Goal: Task Accomplishment & Management: Use online tool/utility

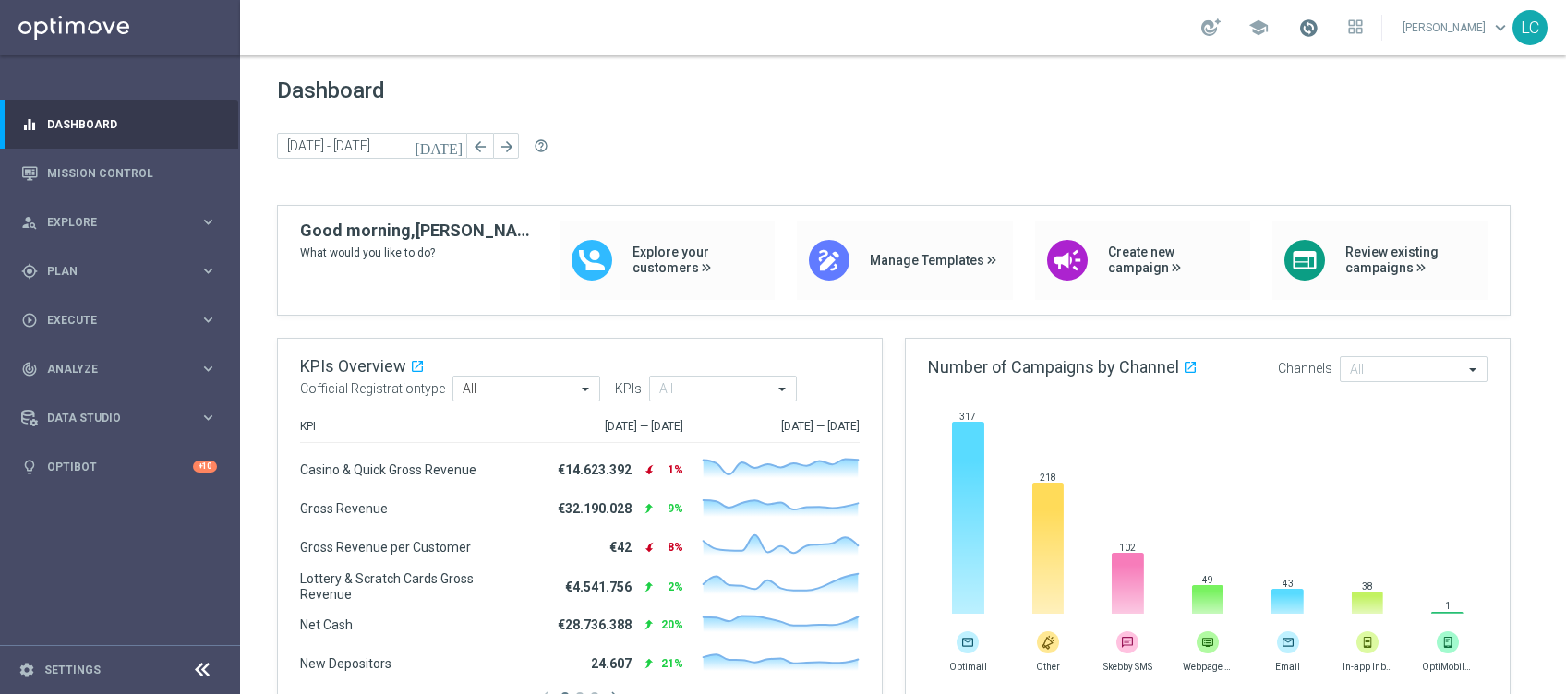
click at [1302, 30] on span at bounding box center [1308, 28] width 20 height 20
click at [158, 181] on link "Mission Control" at bounding box center [132, 173] width 170 height 49
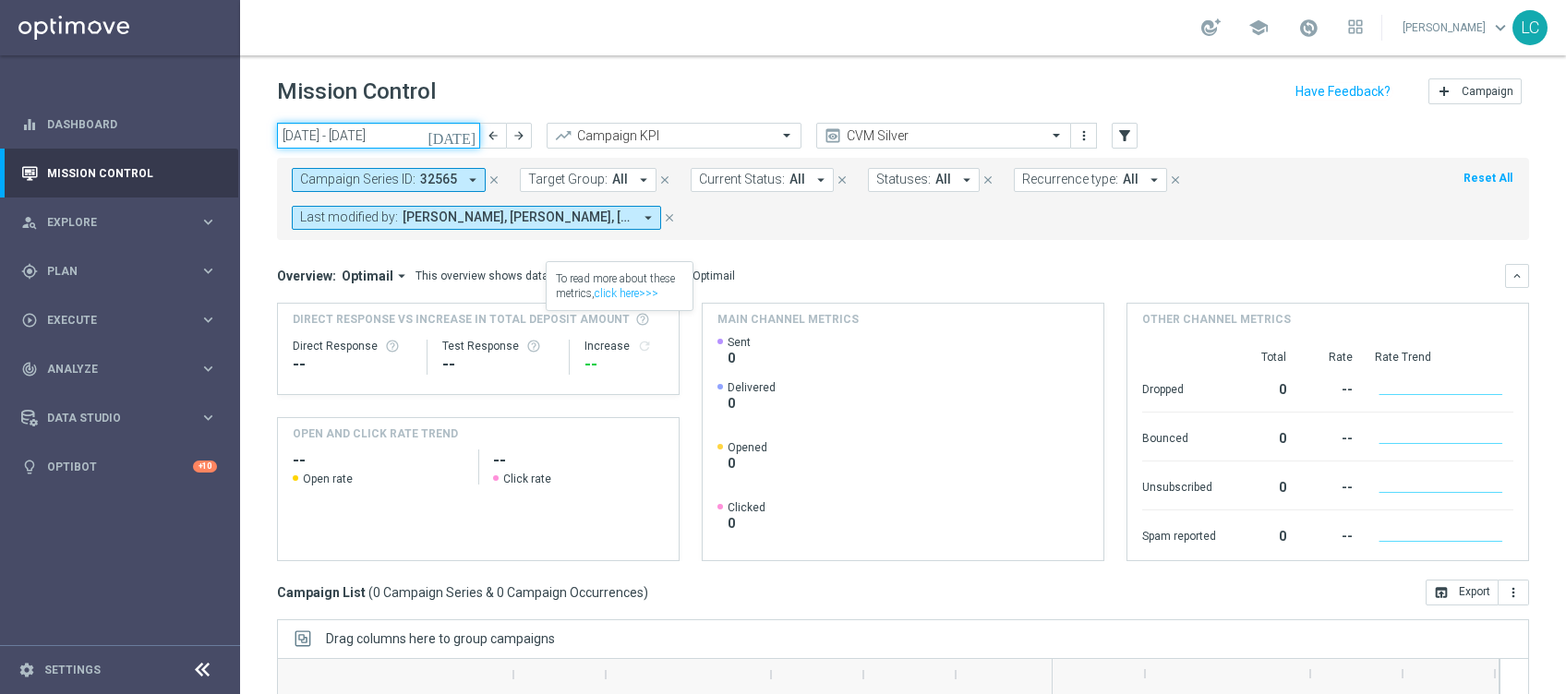
click at [436, 128] on input "01 Sep 2025 - 07 Sep 2025" at bounding box center [378, 136] width 203 height 26
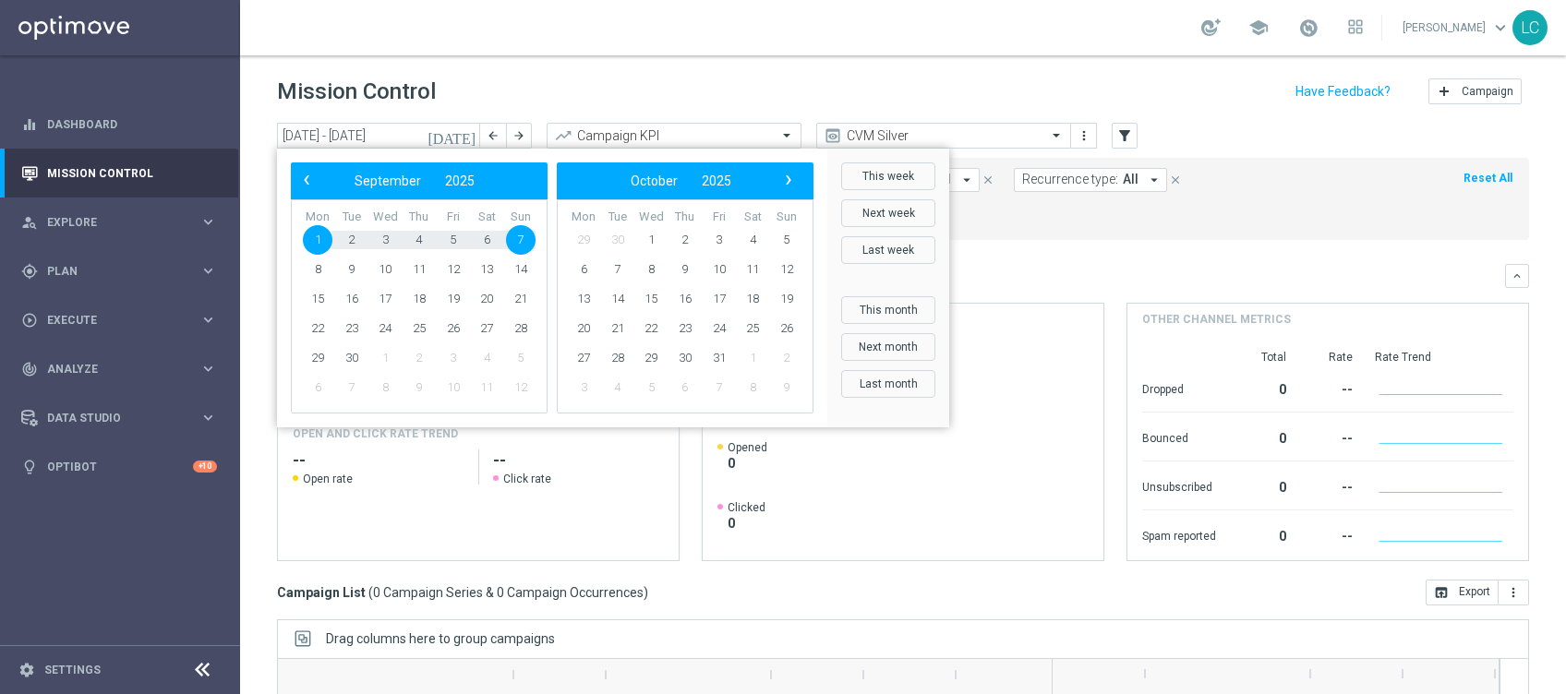
click at [535, 69] on header "Mission Control add Campaign" at bounding box center [903, 88] width 1326 height 67
